Goal: Task Accomplishment & Management: Manage account settings

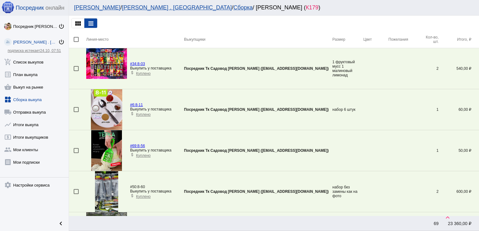
scroll to position [1109, 0]
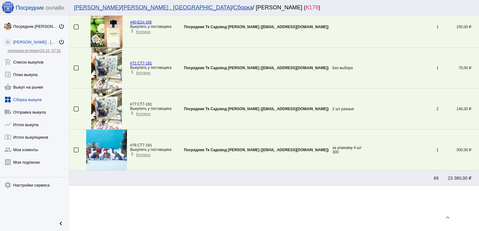
click at [31, 98] on link "widgets Сборка выкупа" at bounding box center [34, 98] width 69 height 13
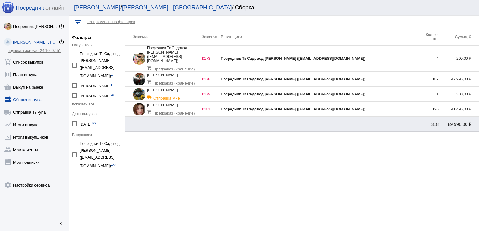
click at [377, 56] on div "Посредник Тк Садовод [PERSON_NAME] ([EMAIL_ADDRESS][DOMAIN_NAME])" at bounding box center [320, 58] width 199 height 4
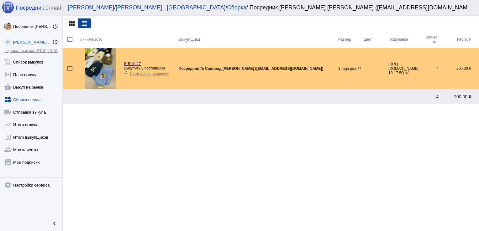
click at [72, 68] on div at bounding box center [69, 68] width 5 height 5
click at [70, 71] on input "checkbox" at bounding box center [70, 71] width 0 height 0
checkbox input "true"
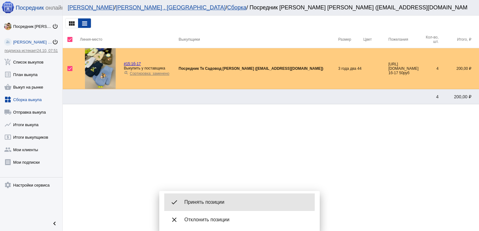
click at [204, 202] on span "Принять позиции" at bounding box center [246, 202] width 125 height 6
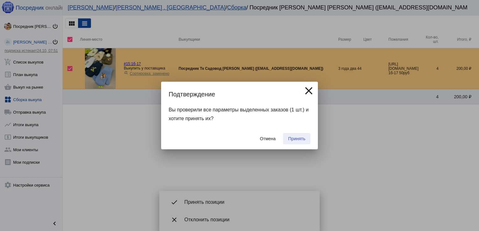
click at [302, 134] on button "Принять" at bounding box center [296, 138] width 27 height 11
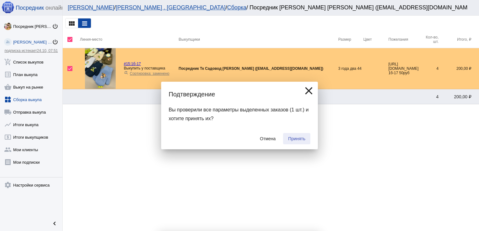
checkbox input "false"
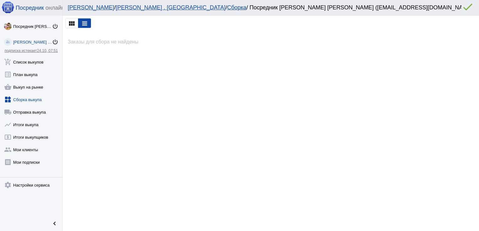
click at [28, 97] on link "widgets Сборка выкупа" at bounding box center [31, 98] width 62 height 13
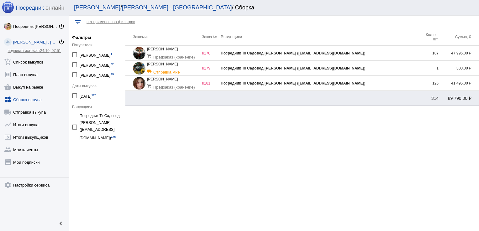
click at [379, 81] on td "Посредник Тк Садовод [PERSON_NAME] ([EMAIL_ADDRESS][DOMAIN_NAME])" at bounding box center [320, 83] width 199 height 15
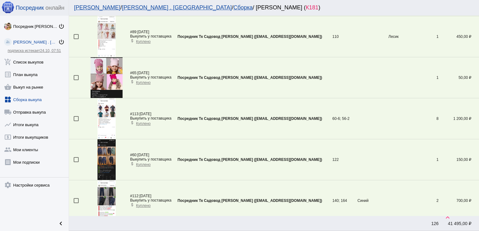
scroll to position [1929, 0]
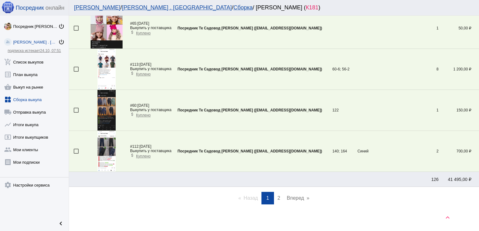
click at [278, 196] on link "page 2" at bounding box center [278, 198] width 9 height 13
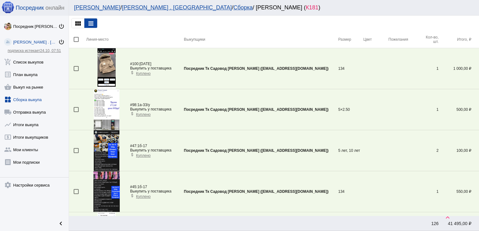
scroll to position [268, 0]
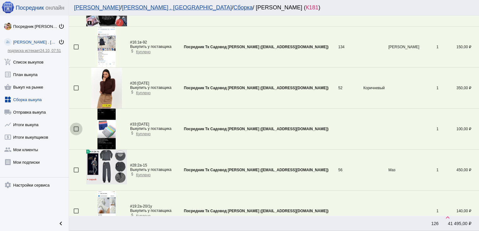
click at [76, 127] on div at bounding box center [76, 129] width 5 height 5
click at [76, 132] on input "checkbox" at bounding box center [76, 132] width 0 height 0
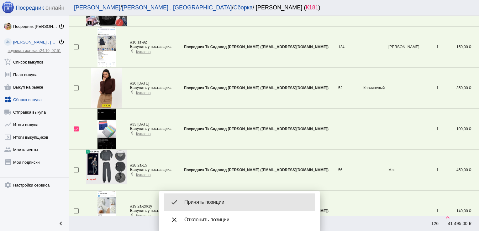
click at [209, 206] on div "done Принять позиции" at bounding box center [239, 203] width 150 height 18
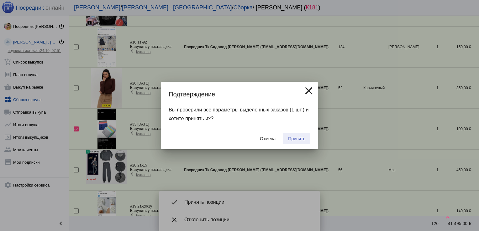
click at [296, 138] on span "Принять" at bounding box center [296, 138] width 17 height 5
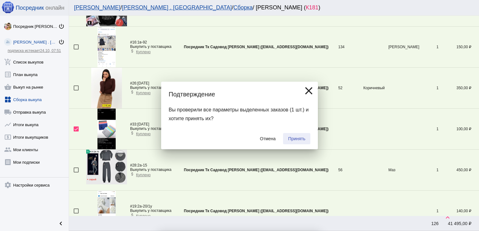
checkbox input "false"
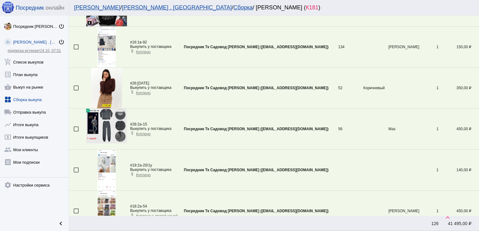
scroll to position [965, 0]
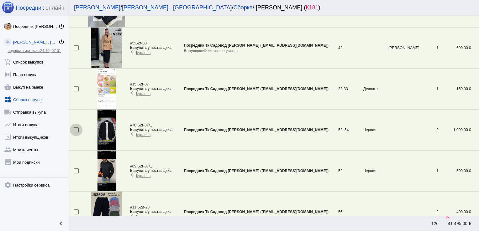
click at [75, 128] on div at bounding box center [76, 130] width 5 height 5
click at [76, 133] on input "checkbox" at bounding box center [76, 133] width 0 height 0
checkbox input "true"
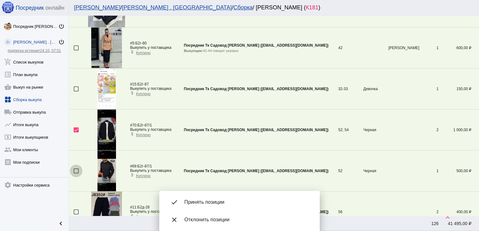
click at [76, 169] on div at bounding box center [76, 171] width 5 height 5
click at [76, 174] on input "checkbox" at bounding box center [76, 174] width 0 height 0
checkbox input "true"
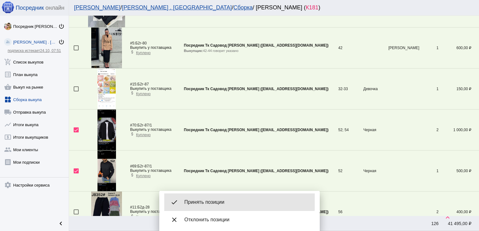
click at [216, 202] on span "Принять позиции" at bounding box center [246, 202] width 125 height 6
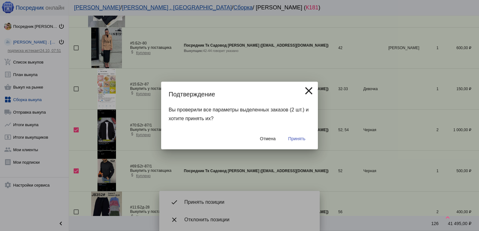
click at [301, 138] on span "Принять" at bounding box center [296, 138] width 17 height 5
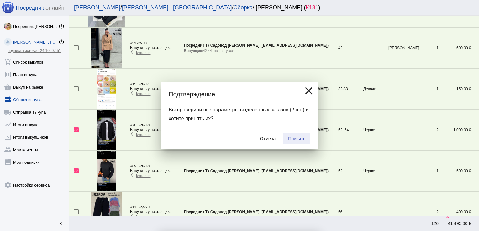
checkbox input "false"
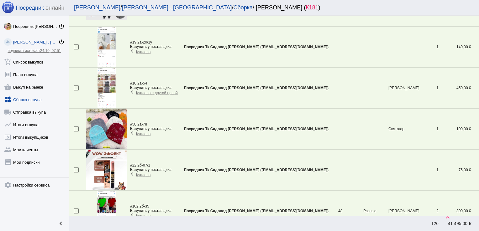
scroll to position [883, 0]
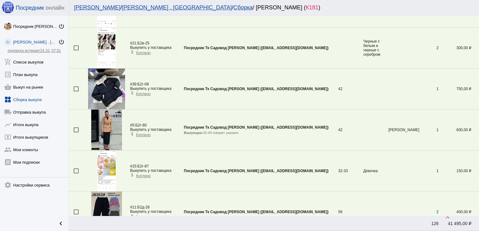
click at [75, 128] on div at bounding box center [76, 130] width 5 height 5
click at [76, 133] on input "checkbox" at bounding box center [76, 133] width 0 height 0
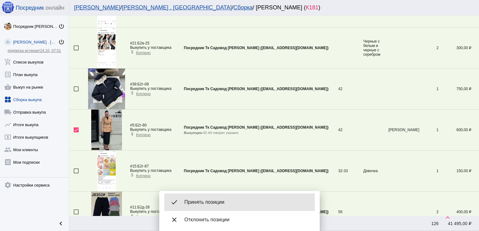
click at [213, 205] on span "Принять позиции" at bounding box center [246, 202] width 125 height 6
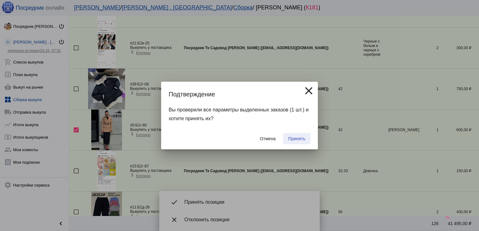
click at [300, 136] on span "Принять" at bounding box center [296, 138] width 17 height 5
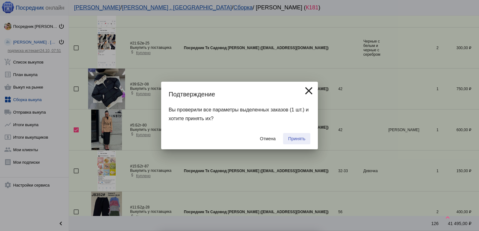
checkbox input "false"
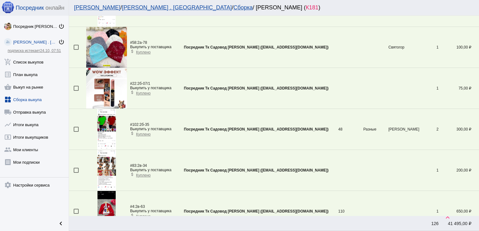
scroll to position [965, 0]
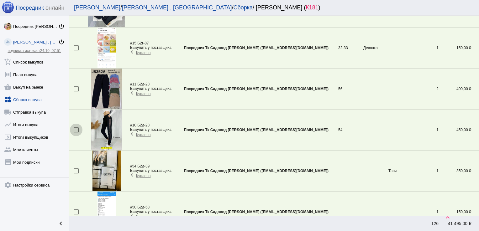
click at [75, 129] on div at bounding box center [76, 130] width 5 height 5
click at [76, 133] on input "checkbox" at bounding box center [76, 133] width 0 height 0
checkbox input "true"
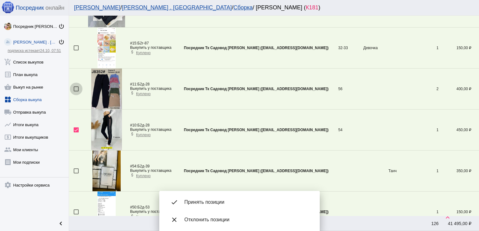
click at [76, 87] on div at bounding box center [76, 89] width 5 height 5
click at [76, 92] on input "checkbox" at bounding box center [76, 92] width 0 height 0
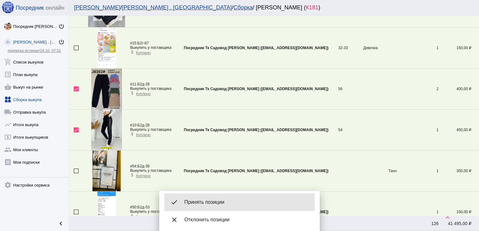
click at [221, 207] on div "done Принять позиции" at bounding box center [239, 203] width 150 height 18
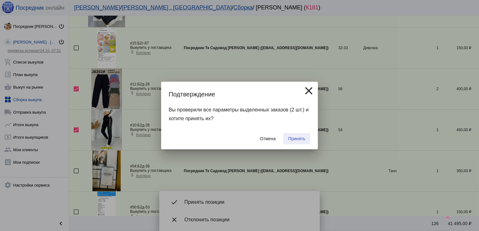
click at [298, 134] on button "Принять" at bounding box center [296, 138] width 27 height 11
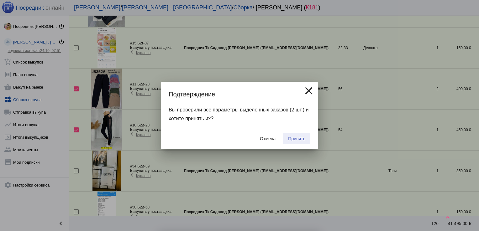
checkbox input "false"
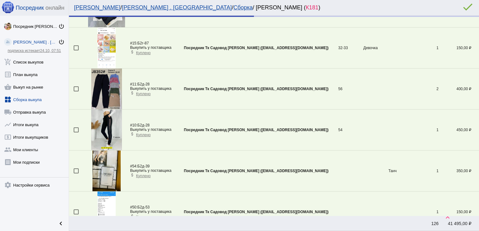
scroll to position [945, 0]
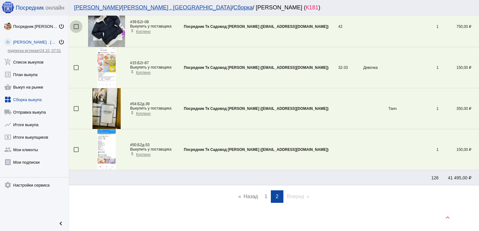
click at [78, 24] on div at bounding box center [76, 26] width 5 height 5
click at [76, 29] on input "checkbox" at bounding box center [76, 29] width 0 height 0
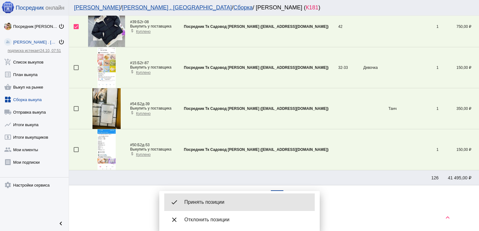
click at [219, 209] on div "done Принять позиции" at bounding box center [239, 203] width 150 height 18
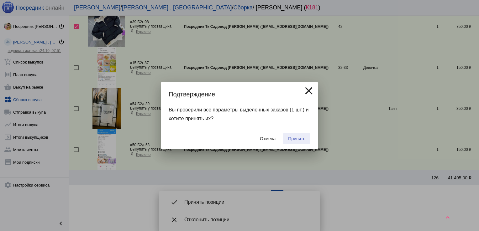
click at [301, 136] on button "Принять" at bounding box center [296, 138] width 27 height 11
checkbox input "false"
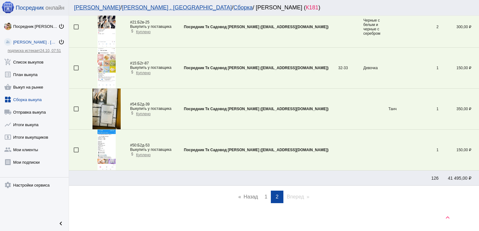
scroll to position [760, 0]
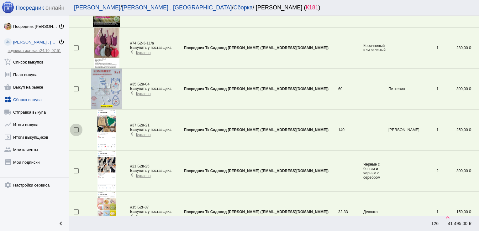
click at [77, 129] on div at bounding box center [76, 130] width 5 height 5
click at [76, 133] on input "checkbox" at bounding box center [76, 133] width 0 height 0
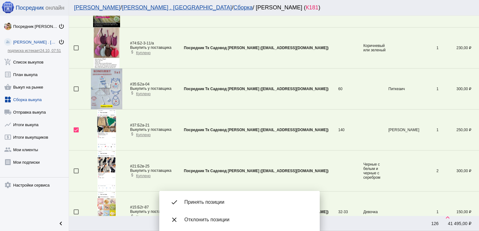
click at [213, 202] on span "Принять позиции" at bounding box center [246, 202] width 125 height 6
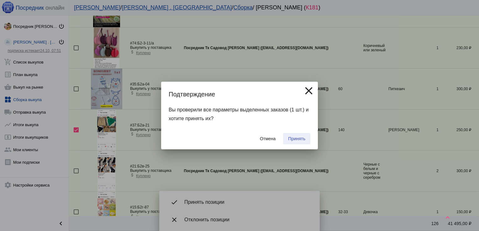
click at [299, 139] on span "Принять" at bounding box center [296, 138] width 17 height 5
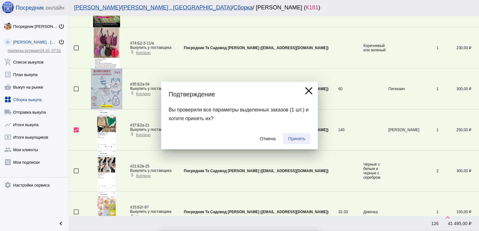
checkbox input "false"
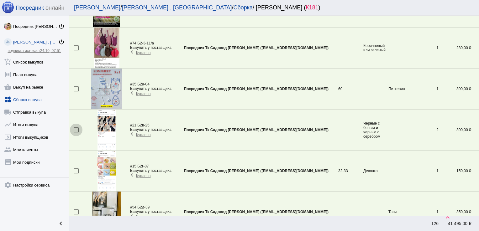
click at [76, 128] on div at bounding box center [76, 130] width 5 height 5
click at [76, 133] on input "checkbox" at bounding box center [76, 133] width 0 height 0
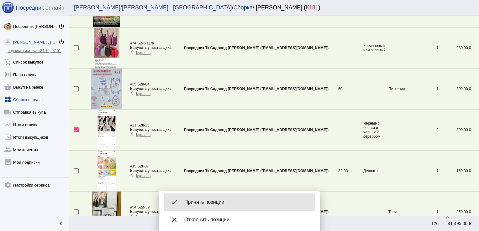
click at [225, 203] on span "Принять позиции" at bounding box center [246, 202] width 125 height 6
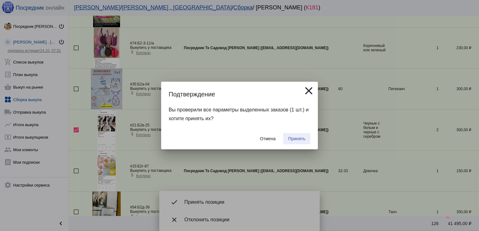
click at [298, 140] on span "Принять" at bounding box center [296, 138] width 17 height 5
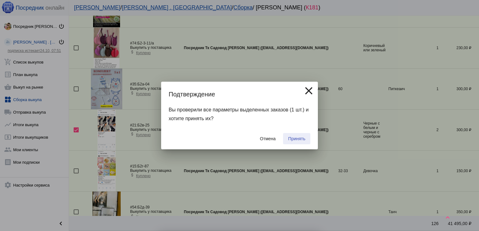
checkbox input "false"
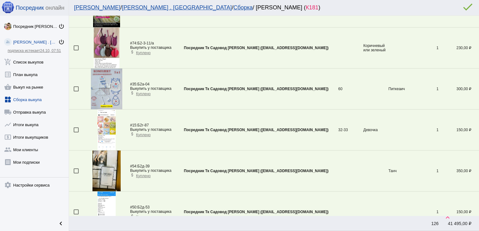
scroll to position [822, 0]
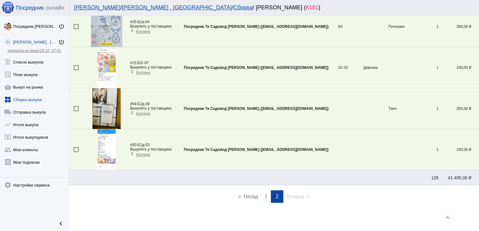
click at [265, 194] on span "1" at bounding box center [266, 196] width 3 height 5
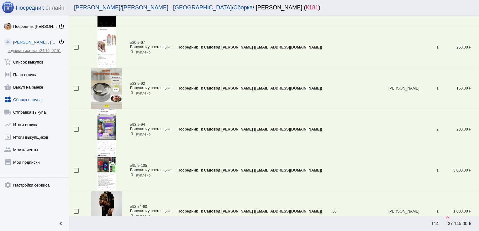
scroll to position [596, 0]
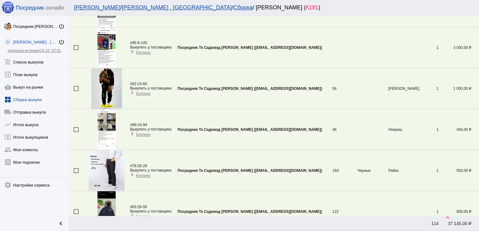
click at [76, 128] on div at bounding box center [76, 129] width 5 height 5
click at [76, 132] on input "checkbox" at bounding box center [76, 132] width 0 height 0
checkbox input "true"
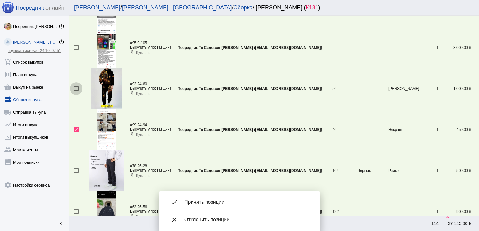
click at [75, 88] on div at bounding box center [76, 88] width 5 height 5
click at [76, 91] on input "checkbox" at bounding box center [76, 91] width 0 height 0
checkbox input "true"
click at [75, 45] on div at bounding box center [76, 47] width 5 height 5
click at [76, 50] on input "checkbox" at bounding box center [76, 50] width 0 height 0
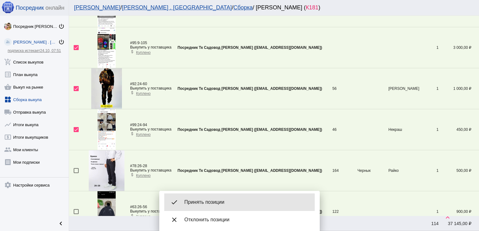
click at [213, 203] on span "Принять позиции" at bounding box center [246, 202] width 125 height 6
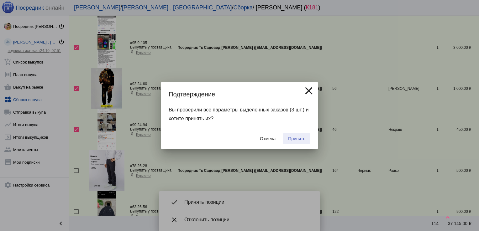
click at [301, 141] on span "Принять" at bounding box center [296, 138] width 17 height 5
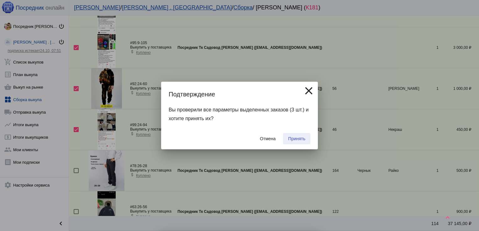
checkbox input "false"
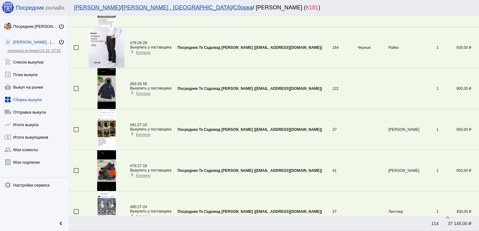
scroll to position [1785, 0]
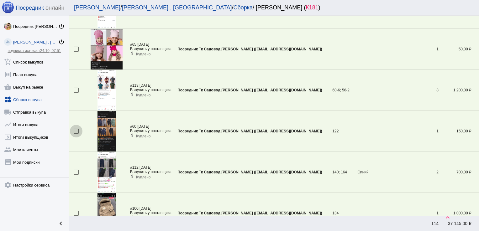
click at [78, 129] on div at bounding box center [76, 131] width 5 height 5
click at [76, 134] on input "checkbox" at bounding box center [76, 134] width 0 height 0
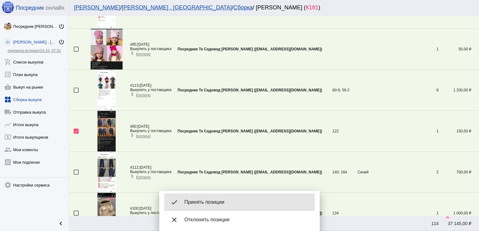
click at [207, 203] on span "Принять позиции" at bounding box center [246, 202] width 125 height 6
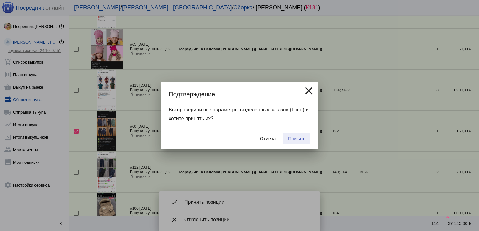
click at [294, 141] on span "Принять" at bounding box center [296, 138] width 17 height 5
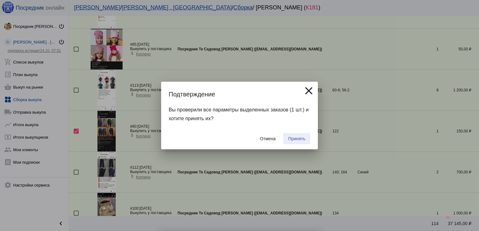
checkbox input "false"
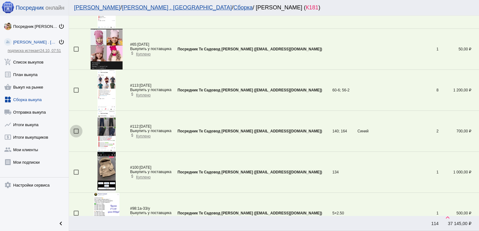
click at [76, 129] on div at bounding box center [76, 131] width 5 height 5
click at [76, 134] on input "checkbox" at bounding box center [76, 134] width 0 height 0
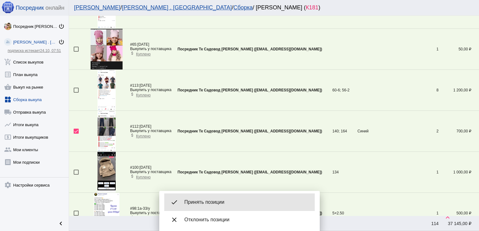
click at [212, 200] on span "Принять позиции" at bounding box center [246, 202] width 125 height 6
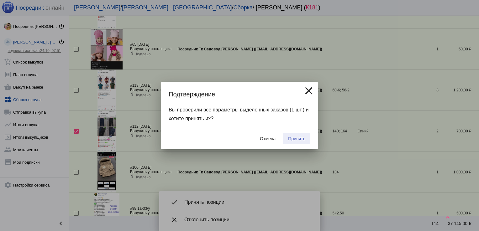
click at [294, 139] on span "Принять" at bounding box center [296, 138] width 17 height 5
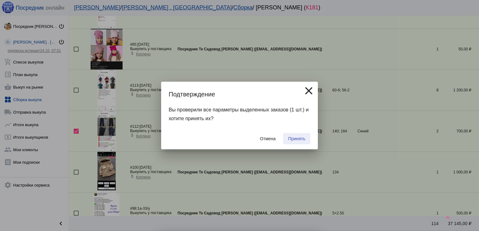
checkbox input "false"
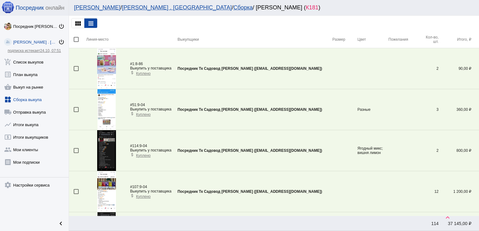
scroll to position [514, 0]
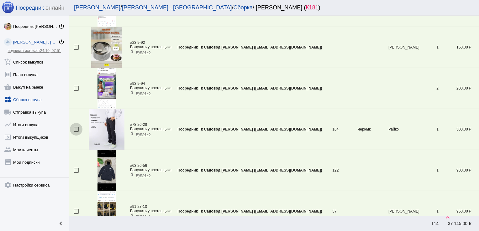
click at [78, 129] on div at bounding box center [76, 129] width 5 height 5
click at [76, 132] on input "checkbox" at bounding box center [76, 132] width 0 height 0
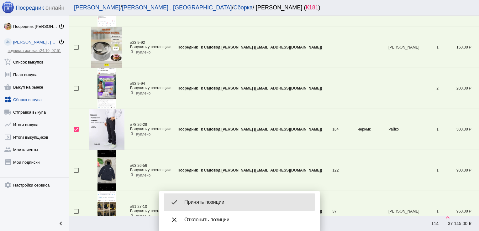
click at [225, 203] on span "Принять позиции" at bounding box center [246, 202] width 125 height 6
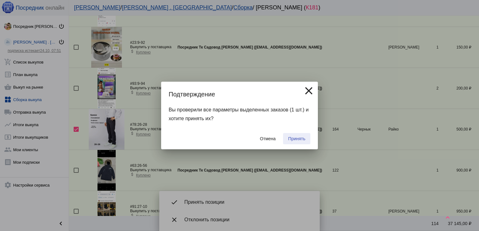
click at [300, 137] on span "Принять" at bounding box center [296, 138] width 17 height 5
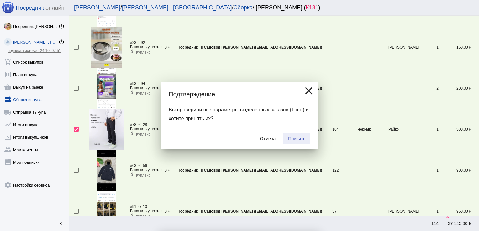
checkbox input "false"
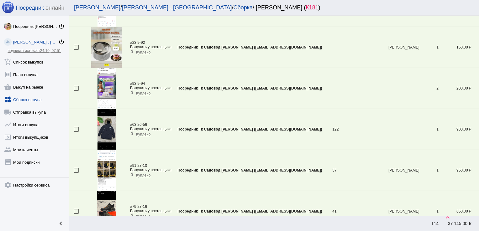
scroll to position [1047, 0]
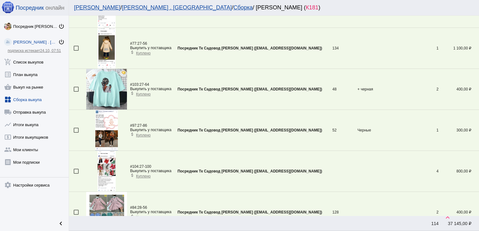
click at [76, 129] on div at bounding box center [76, 130] width 5 height 5
click at [76, 133] on input "checkbox" at bounding box center [76, 133] width 0 height 0
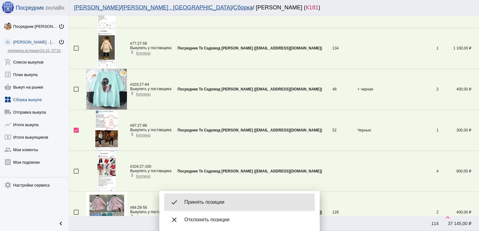
click at [227, 203] on span "Принять позиции" at bounding box center [246, 202] width 125 height 6
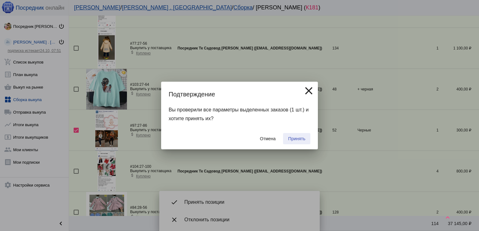
click at [293, 139] on span "Принять" at bounding box center [296, 138] width 17 height 5
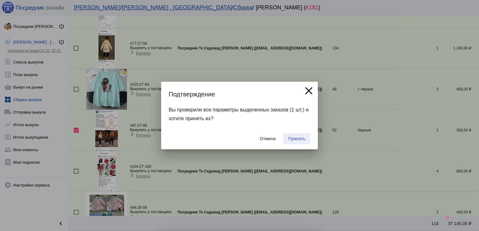
checkbox input "false"
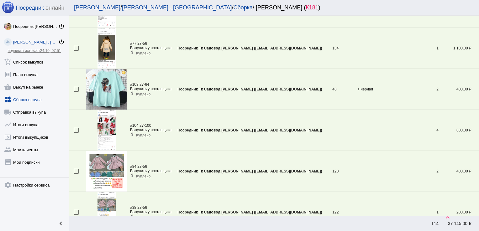
scroll to position [883, 0]
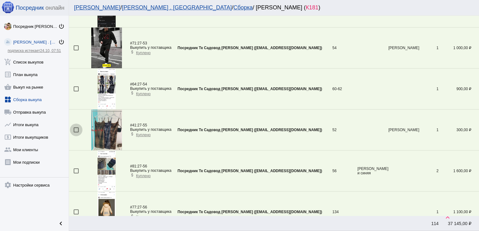
click at [75, 128] on div at bounding box center [76, 130] width 5 height 5
click at [76, 133] on input "checkbox" at bounding box center [76, 133] width 0 height 0
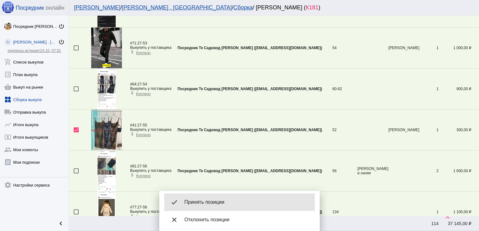
click at [204, 199] on span "Принять позиции" at bounding box center [246, 202] width 125 height 6
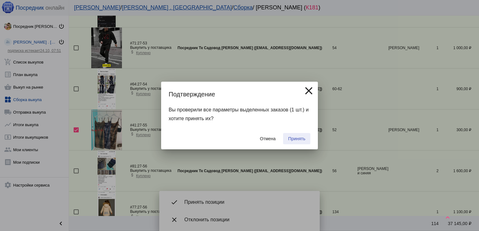
click at [297, 139] on span "Принять" at bounding box center [296, 138] width 17 height 5
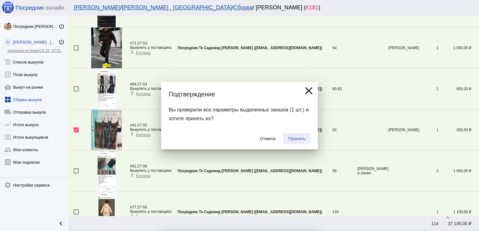
checkbox input "false"
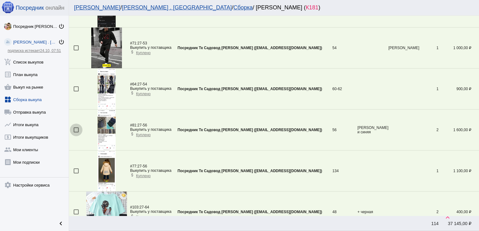
click at [75, 128] on div at bounding box center [76, 130] width 5 height 5
click at [76, 133] on input "checkbox" at bounding box center [76, 133] width 0 height 0
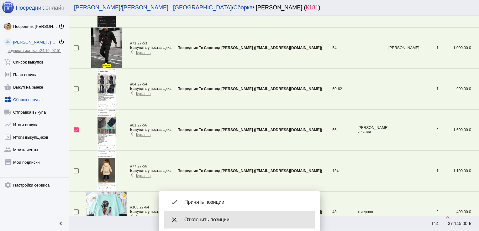
click at [195, 217] on span "Отклонить позиции" at bounding box center [246, 220] width 125 height 6
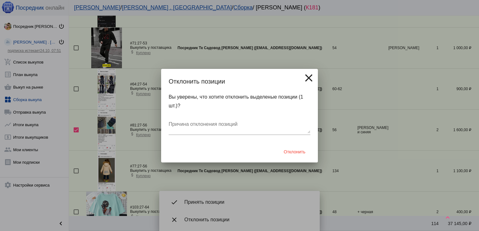
click at [308, 78] on mat-icon "close" at bounding box center [308, 78] width 13 height 13
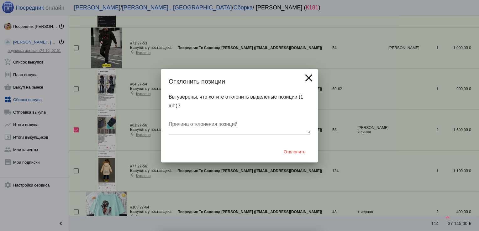
checkbox input "false"
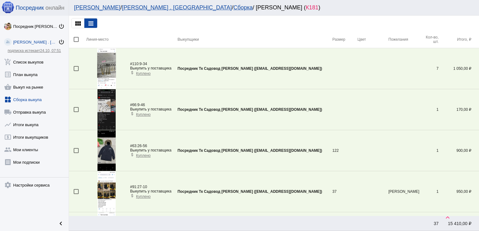
scroll to position [555, 0]
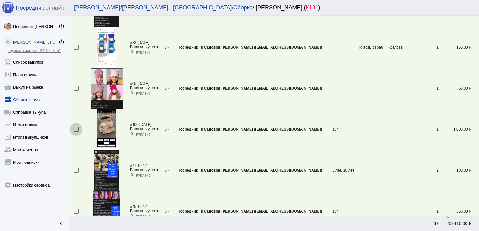
click at [77, 128] on div at bounding box center [76, 129] width 5 height 5
click at [76, 132] on input "checkbox" at bounding box center [76, 132] width 0 height 0
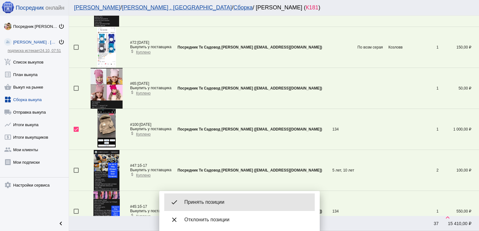
click at [222, 204] on span "Принять позиции" at bounding box center [246, 202] width 125 height 6
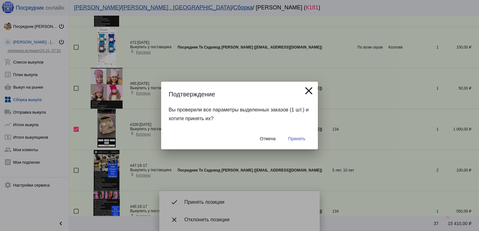
click at [300, 138] on span "Принять" at bounding box center [296, 138] width 17 height 5
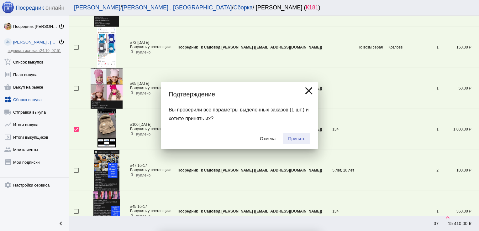
checkbox input "false"
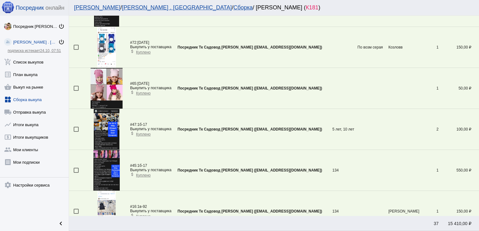
scroll to position [22, 0]
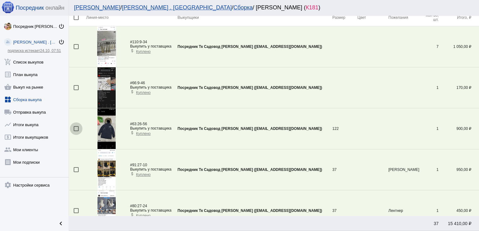
click at [76, 128] on div at bounding box center [76, 128] width 5 height 5
click at [76, 131] on input "checkbox" at bounding box center [76, 131] width 0 height 0
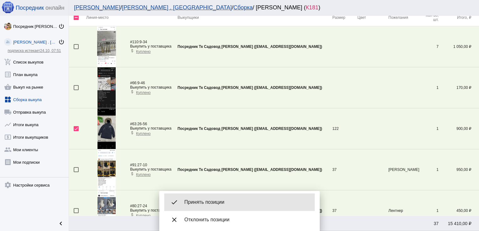
click at [212, 197] on div "done Принять позиции" at bounding box center [239, 203] width 150 height 18
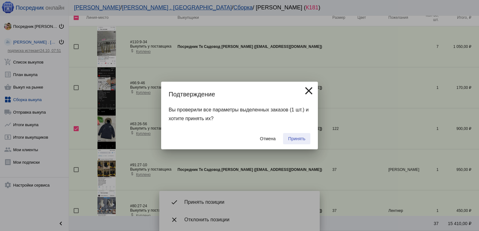
click at [296, 144] on button "Принять" at bounding box center [296, 138] width 27 height 11
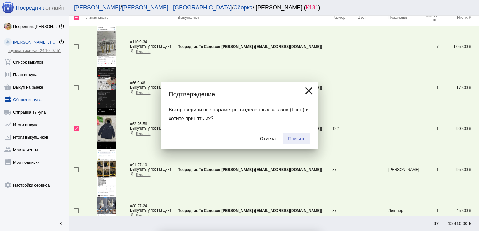
checkbox input "false"
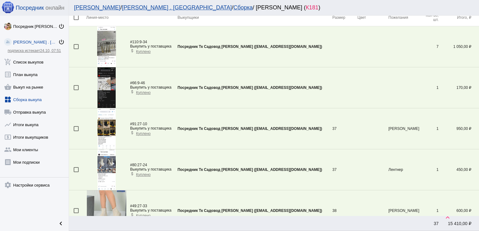
scroll to position [145, 0]
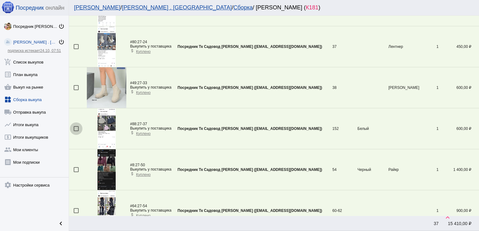
click at [76, 128] on div at bounding box center [76, 128] width 5 height 5
click at [76, 131] on input "checkbox" at bounding box center [76, 131] width 0 height 0
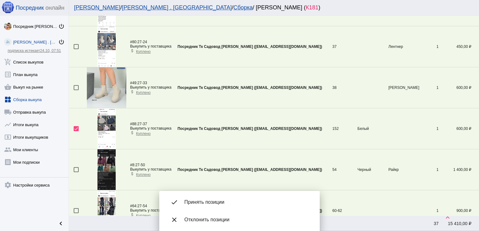
click at [223, 200] on span "Принять позиции" at bounding box center [246, 202] width 125 height 6
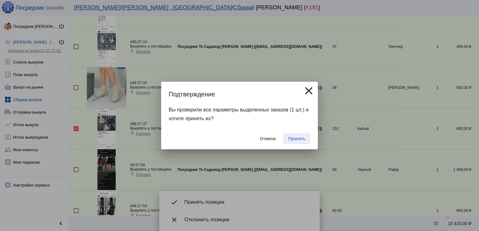
click at [295, 137] on span "Принять" at bounding box center [296, 138] width 17 height 5
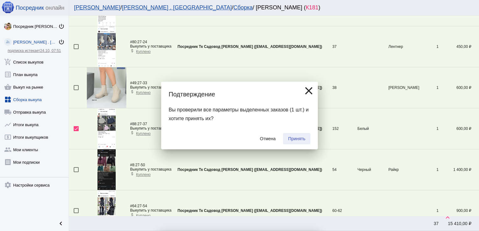
checkbox input "false"
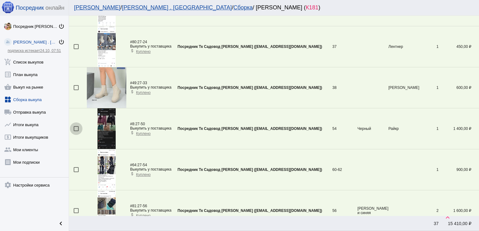
click at [78, 127] on div at bounding box center [76, 128] width 5 height 5
click at [76, 131] on input "checkbox" at bounding box center [76, 131] width 0 height 0
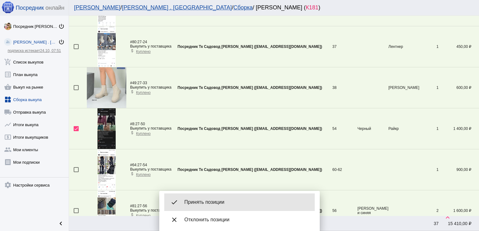
click at [223, 207] on div "done Принять позиции" at bounding box center [239, 203] width 150 height 18
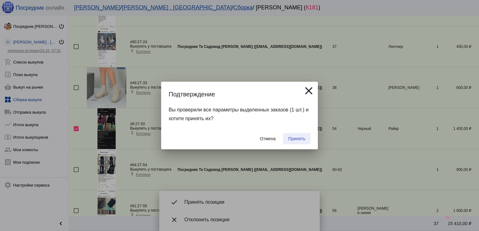
click at [301, 135] on button "Принять" at bounding box center [296, 138] width 27 height 11
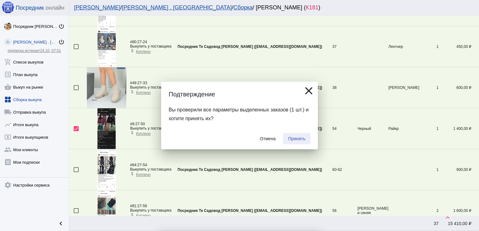
checkbox input "false"
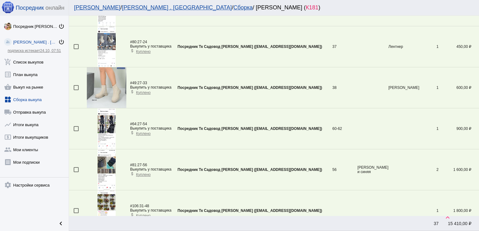
scroll to position [596, 0]
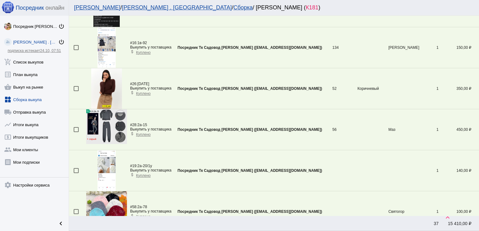
click at [78, 128] on div at bounding box center [76, 129] width 5 height 5
click at [76, 132] on input "checkbox" at bounding box center [76, 132] width 0 height 0
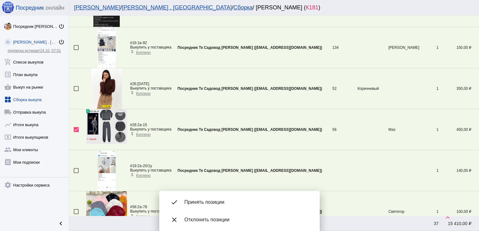
click at [222, 201] on span "Принять позиции" at bounding box center [246, 202] width 125 height 6
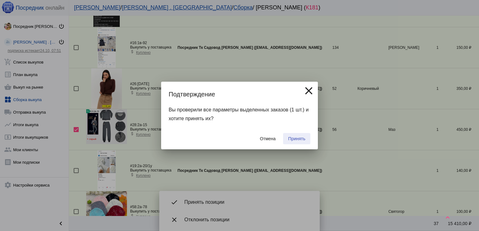
click at [304, 135] on button "Принять" at bounding box center [296, 138] width 27 height 11
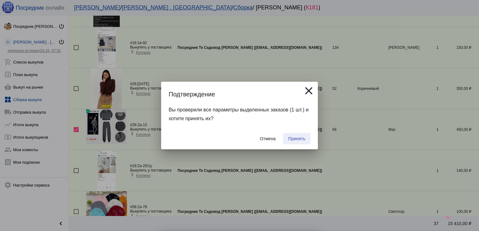
checkbox input "false"
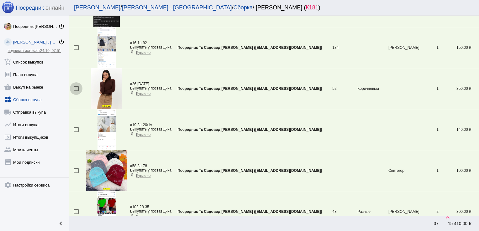
click at [77, 86] on div at bounding box center [76, 88] width 5 height 5
click at [76, 91] on input "checkbox" at bounding box center [76, 91] width 0 height 0
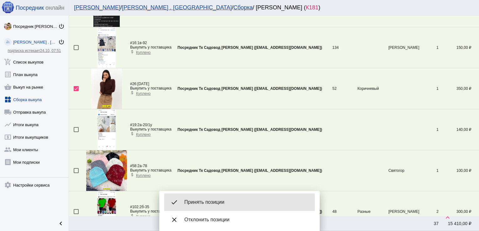
click at [226, 199] on div "done Принять позиции" at bounding box center [239, 203] width 150 height 18
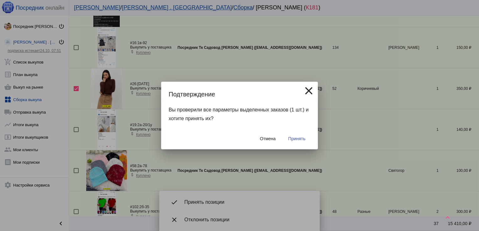
click at [293, 141] on span "Принять" at bounding box center [296, 138] width 17 height 5
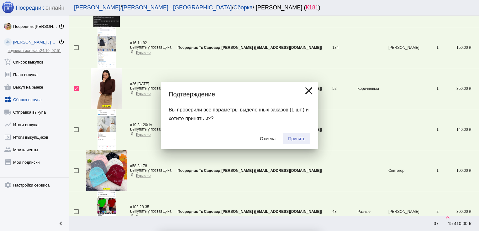
checkbox input "false"
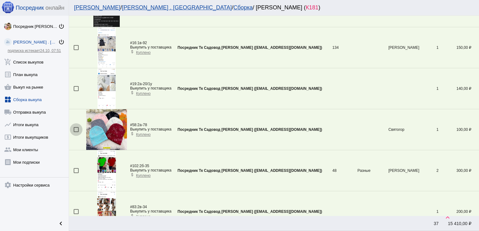
click at [75, 128] on div at bounding box center [76, 129] width 5 height 5
click at [76, 132] on input "checkbox" at bounding box center [76, 132] width 0 height 0
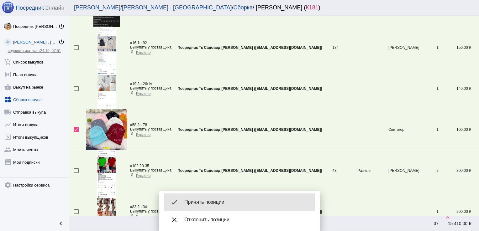
click at [199, 201] on span "Принять позиции" at bounding box center [246, 202] width 125 height 6
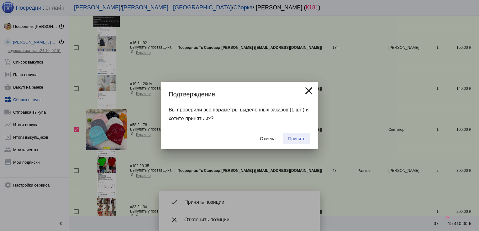
click at [293, 137] on span "Принять" at bounding box center [296, 138] width 17 height 5
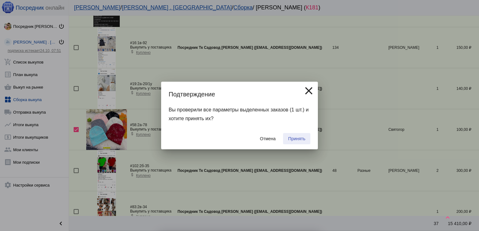
checkbox input "false"
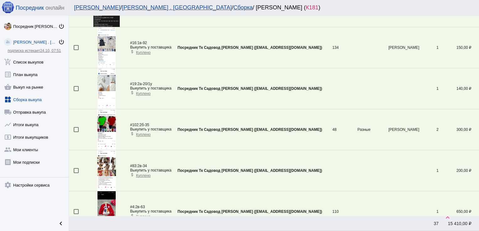
scroll to position [104, 0]
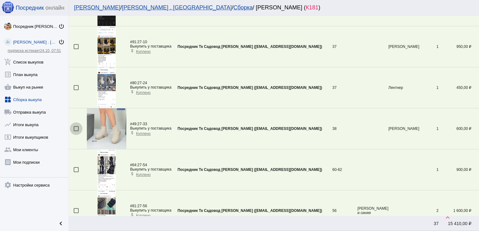
click at [77, 128] on div at bounding box center [76, 128] width 5 height 5
click at [76, 131] on input "checkbox" at bounding box center [76, 131] width 0 height 0
checkbox input "true"
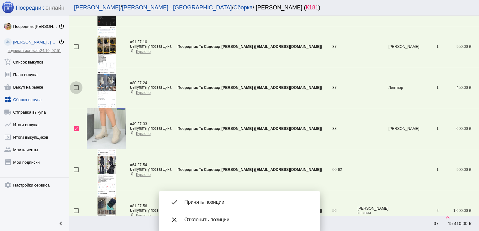
click at [74, 88] on div at bounding box center [76, 87] width 5 height 5
click at [76, 90] on input "checkbox" at bounding box center [76, 90] width 0 height 0
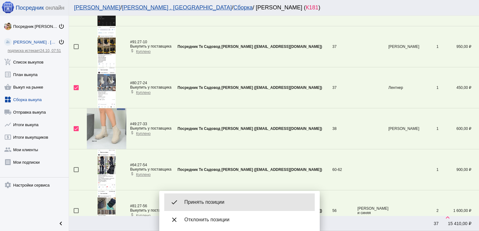
click at [207, 200] on span "Принять позиции" at bounding box center [246, 202] width 125 height 6
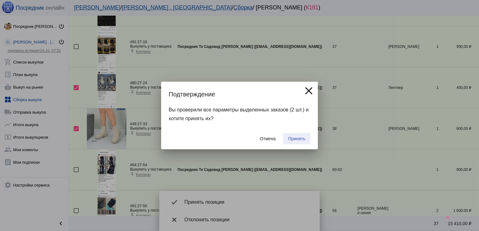
click at [302, 135] on button "Принять" at bounding box center [296, 138] width 27 height 11
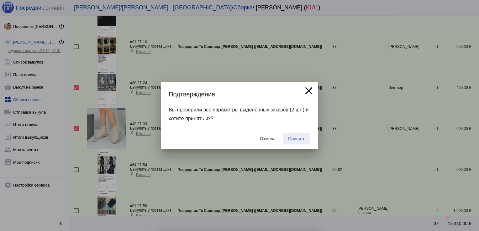
checkbox input "false"
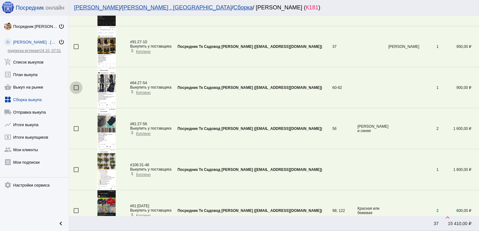
click at [76, 88] on div at bounding box center [76, 87] width 5 height 5
click at [76, 90] on input "checkbox" at bounding box center [76, 90] width 0 height 0
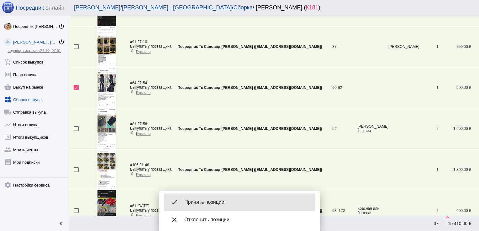
click at [215, 204] on span "Принять позиции" at bounding box center [246, 202] width 125 height 6
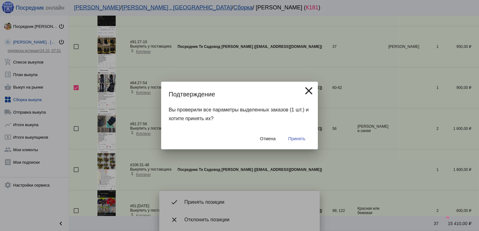
click at [300, 139] on span "Принять" at bounding box center [296, 138] width 17 height 5
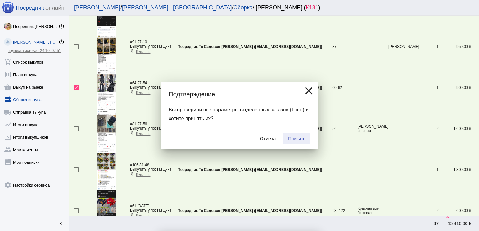
checkbox input "false"
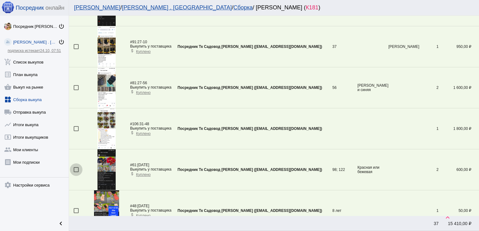
click at [74, 168] on div at bounding box center [76, 169] width 5 height 5
click at [76, 172] on input "checkbox" at bounding box center [76, 172] width 0 height 0
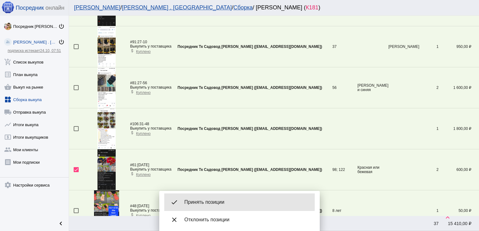
click at [202, 202] on span "Принять позиции" at bounding box center [246, 202] width 125 height 6
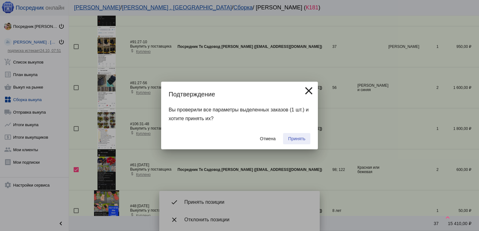
click at [303, 141] on span "Принять" at bounding box center [296, 138] width 17 height 5
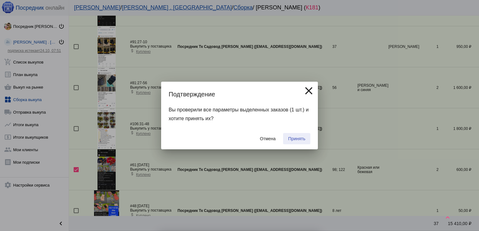
checkbox input "false"
